Goal: Ask a question

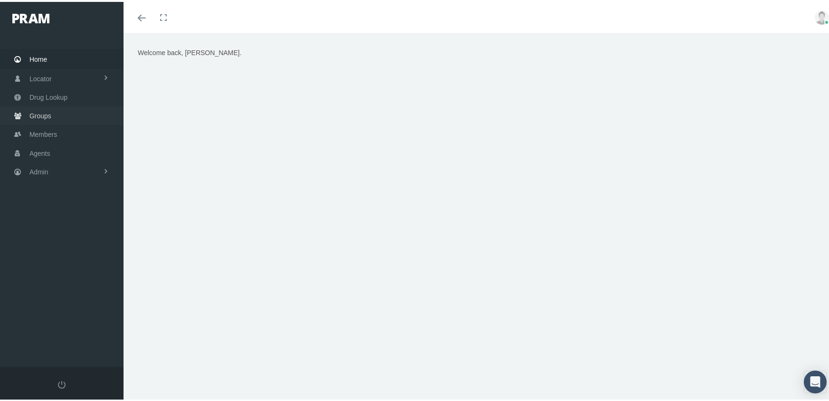
click at [33, 108] on span "Groups" at bounding box center [40, 114] width 22 height 18
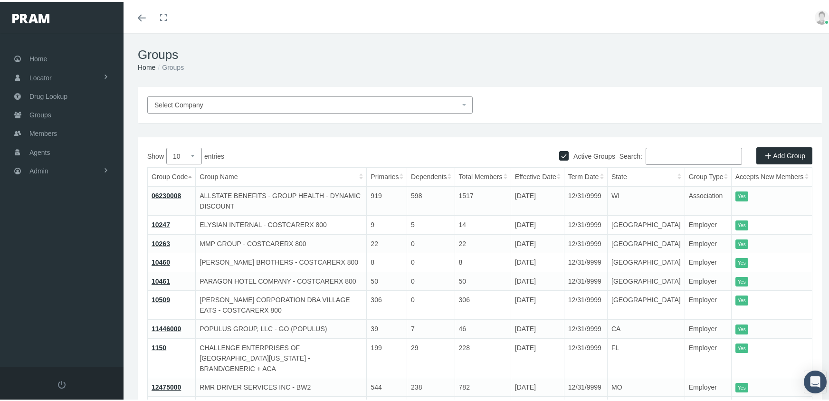
click at [672, 155] on input "Search:" at bounding box center [694, 154] width 96 height 17
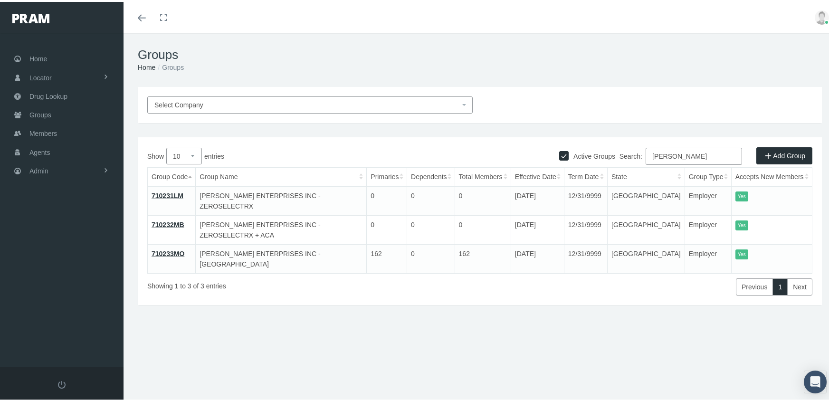
type input "[PERSON_NAME]"
